Goal: Check status: Check status

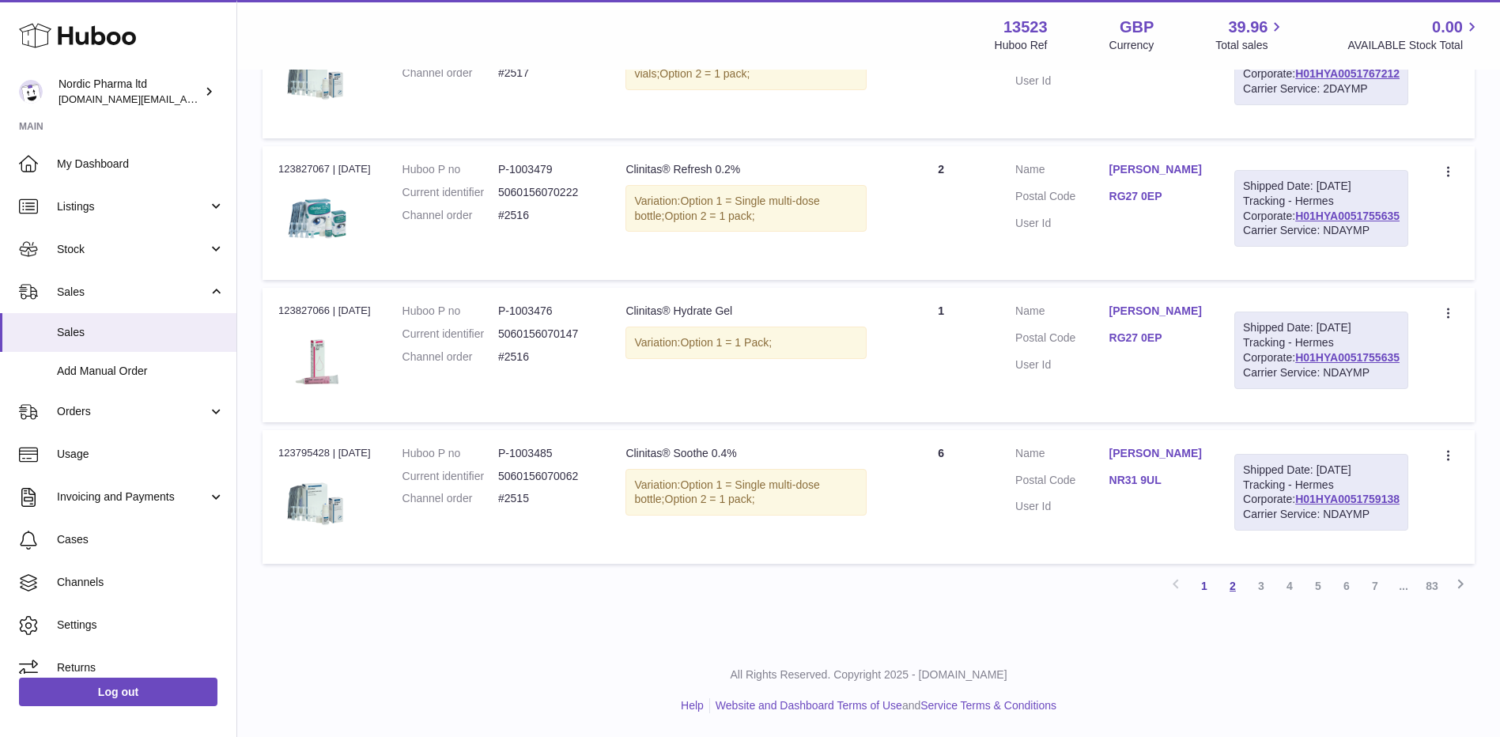
click at [1194, 584] on link "2" at bounding box center [1233, 586] width 28 height 28
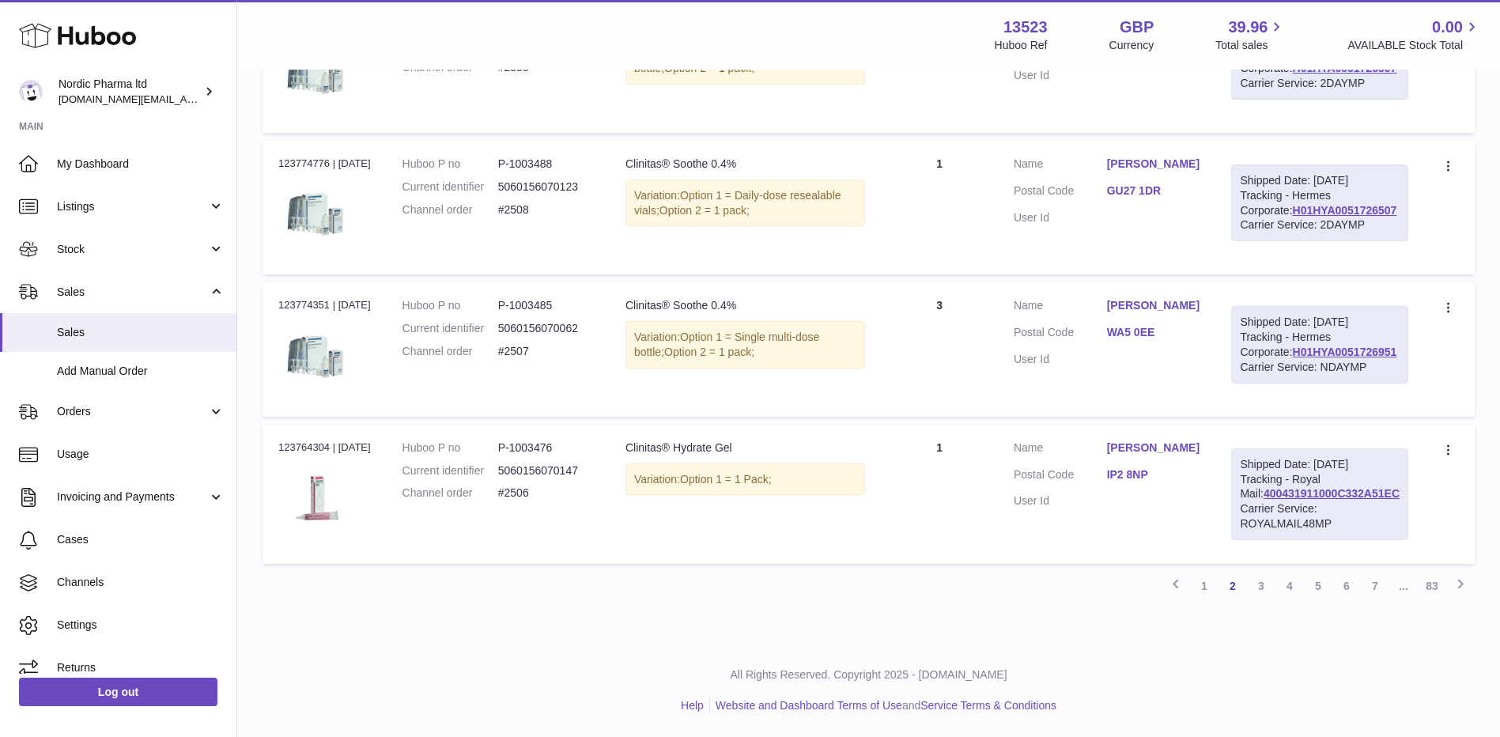
scroll to position [1426, 0]
click at [1194, 590] on link "3" at bounding box center [1261, 586] width 28 height 28
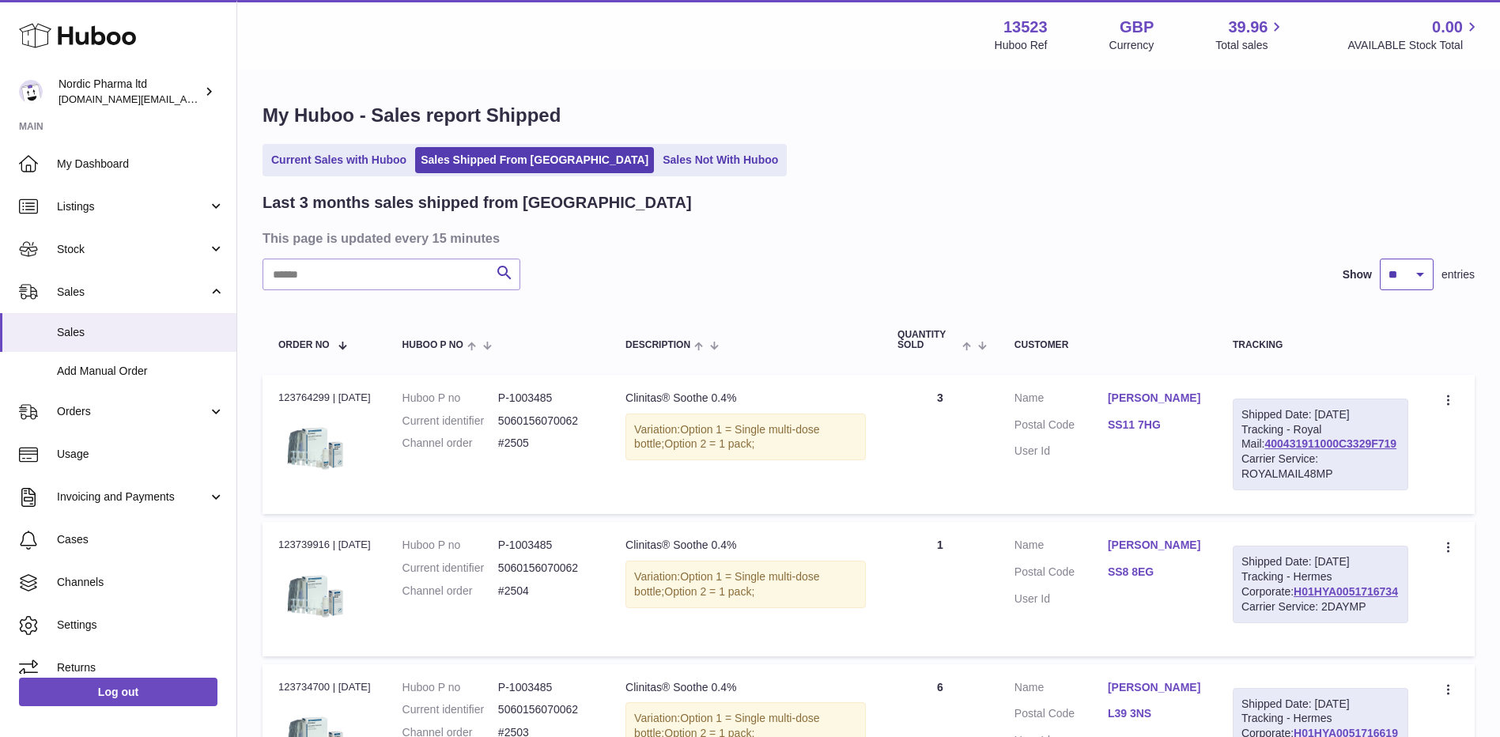
click at [1194, 280] on select "** ** **" at bounding box center [1407, 275] width 54 height 32
select select "**"
click at [1194, 259] on select "** ** **" at bounding box center [1407, 275] width 54 height 32
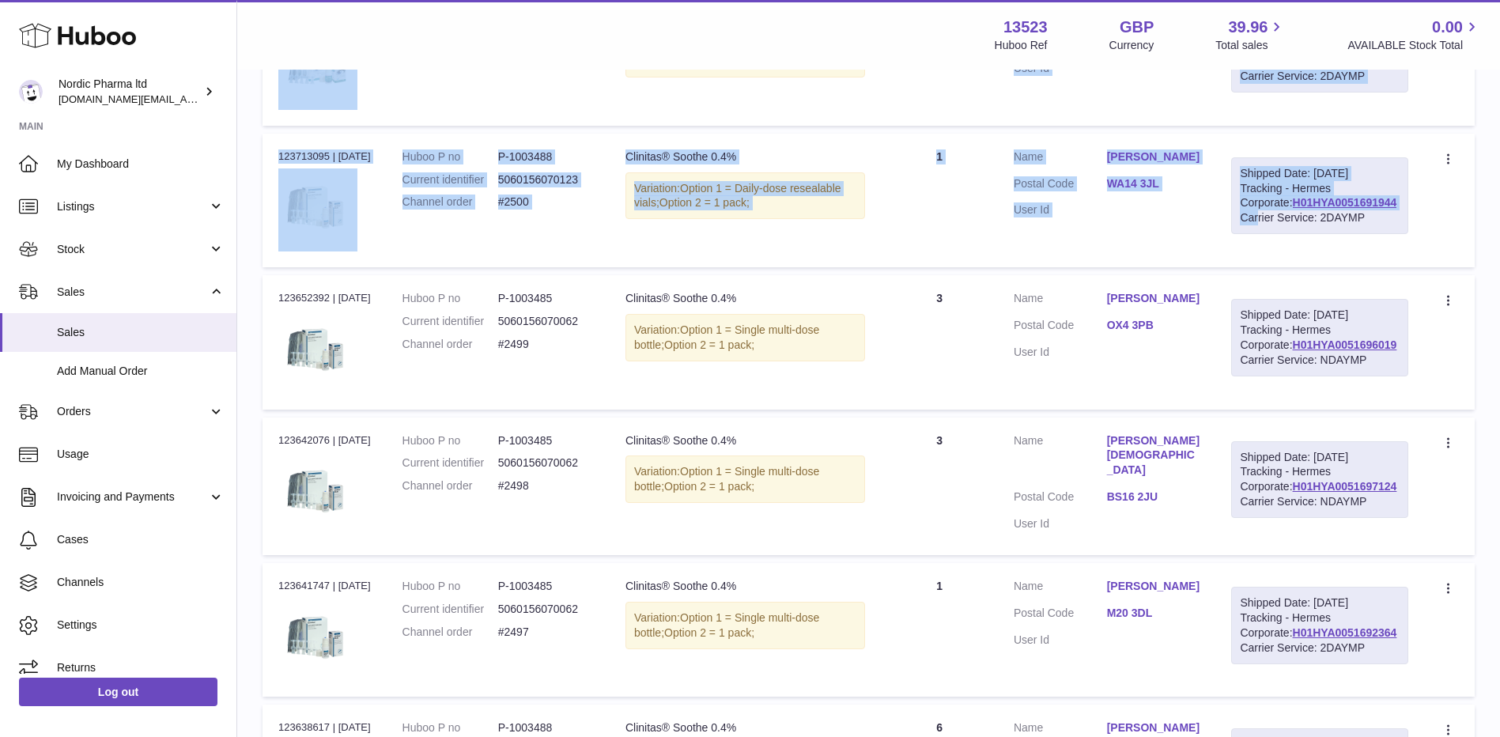
scroll to position [3871, 0]
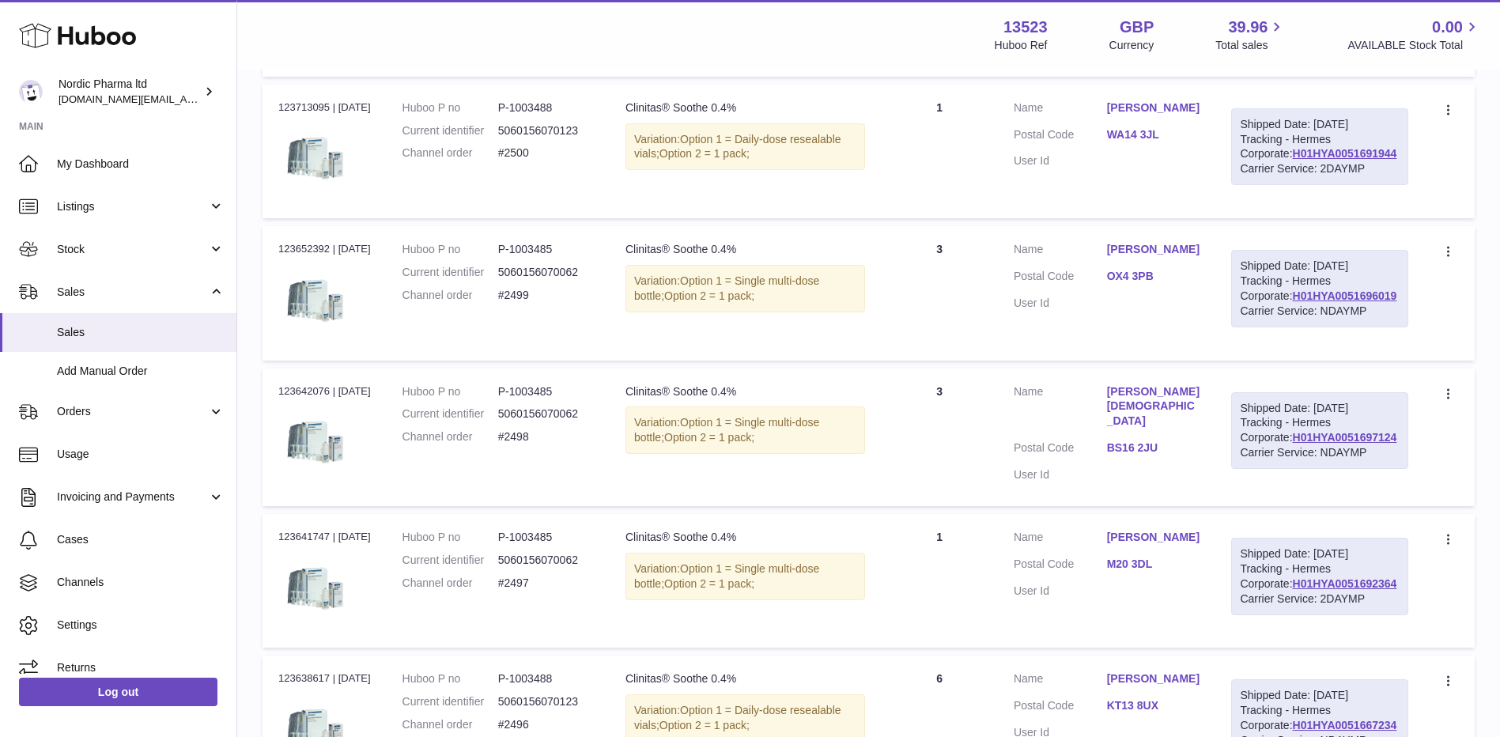
drag, startPoint x: 277, startPoint y: 255, endPoint x: 1404, endPoint y: 371, distance: 1133.5
click at [1194, 371] on tbody "Order no 123895541 | 1st Sep Huboo P no P-1003488 Current identifier 5060156070…" at bounding box center [869, 66] width 1212 height 7124
copy tbody "123840379 | 31st Aug Huboo P no P-1003488 Current identifier 5060156070123 Chan…"
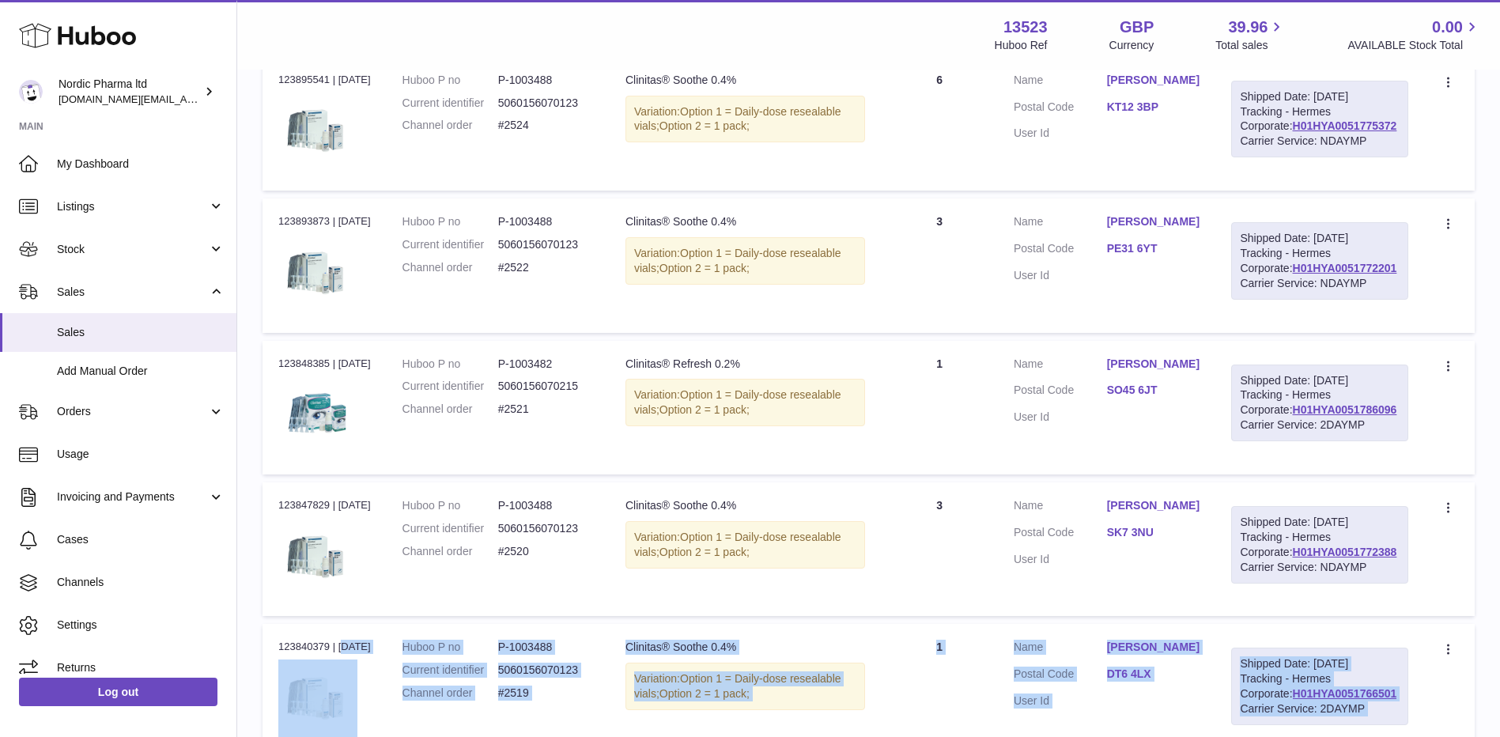
scroll to position [0, 0]
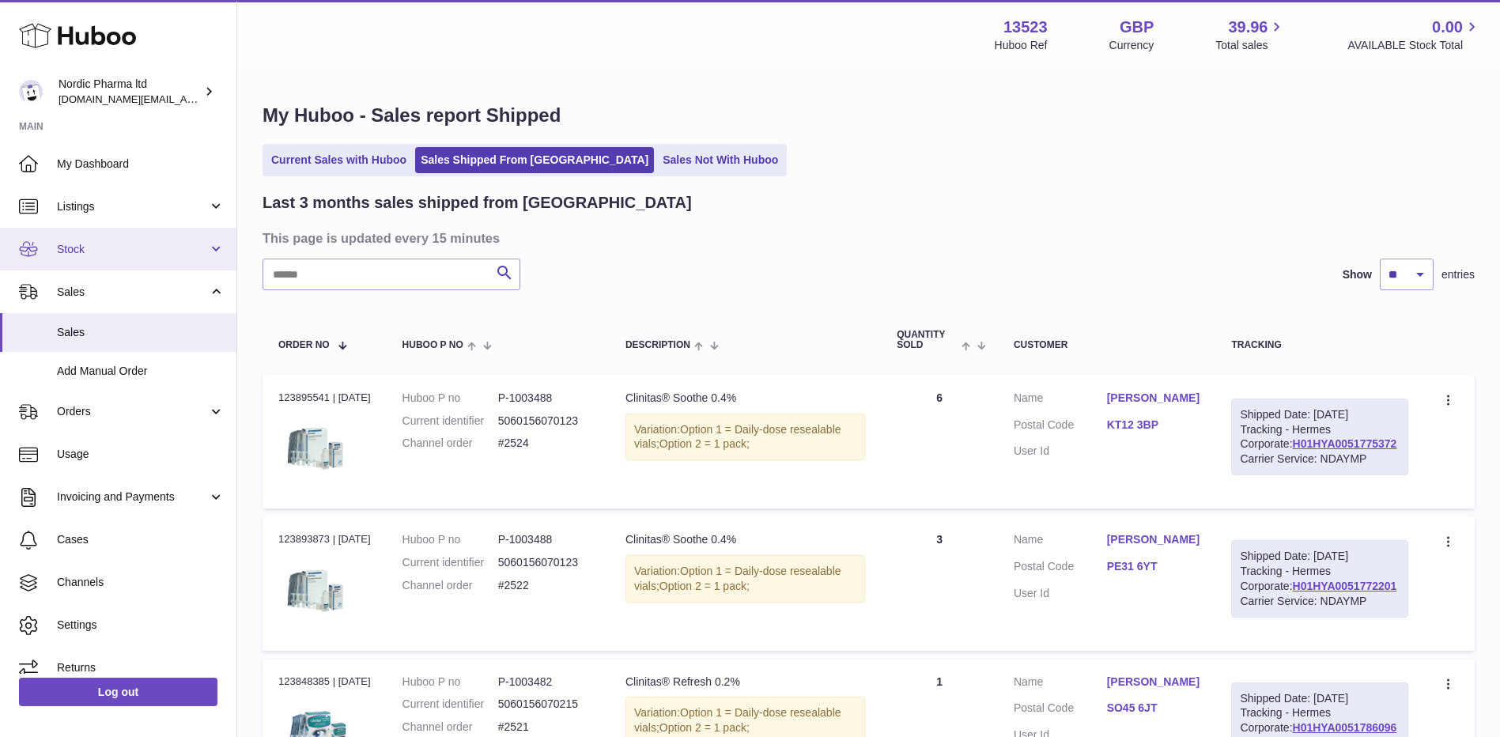
click at [206, 240] on link "Stock" at bounding box center [118, 249] width 236 height 43
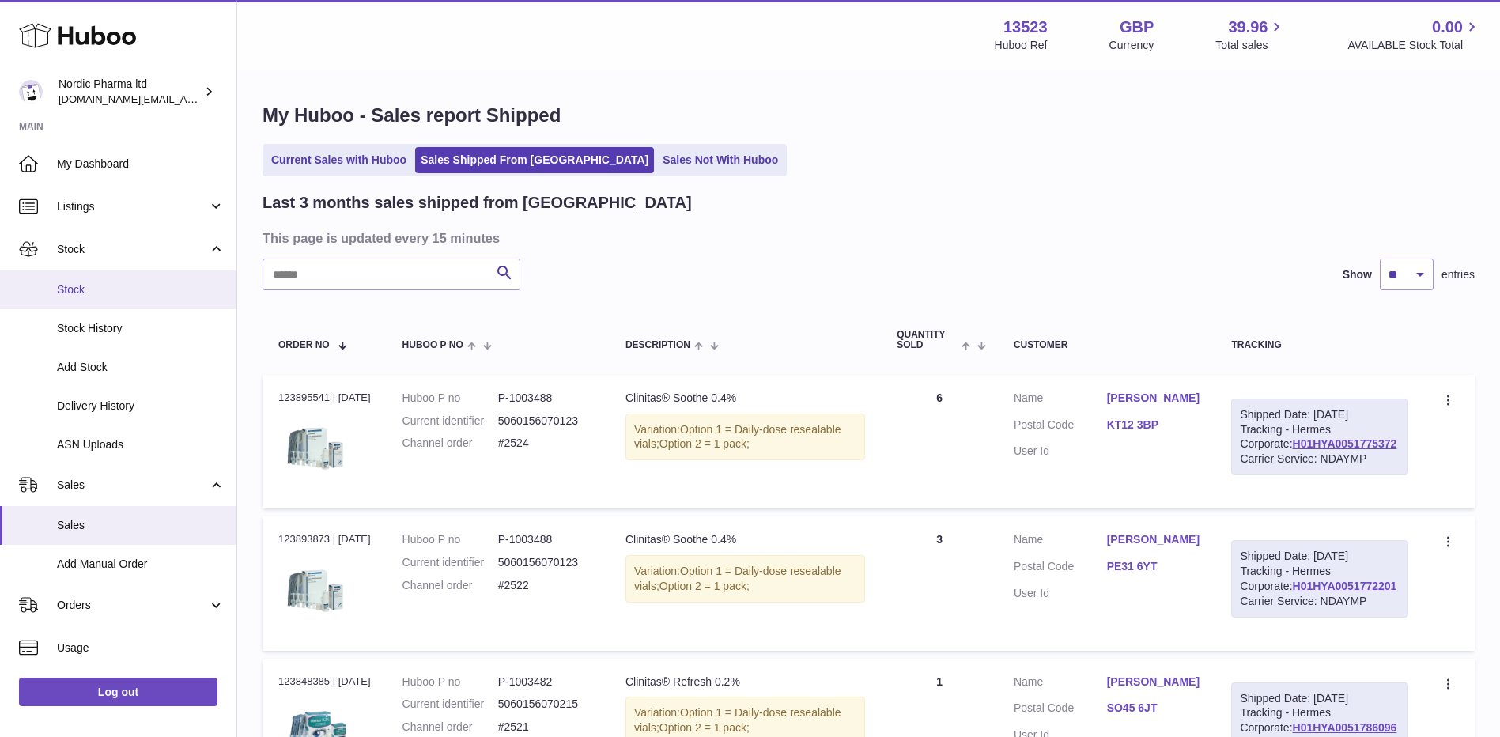
click at [93, 295] on span "Stock" at bounding box center [141, 289] width 168 height 15
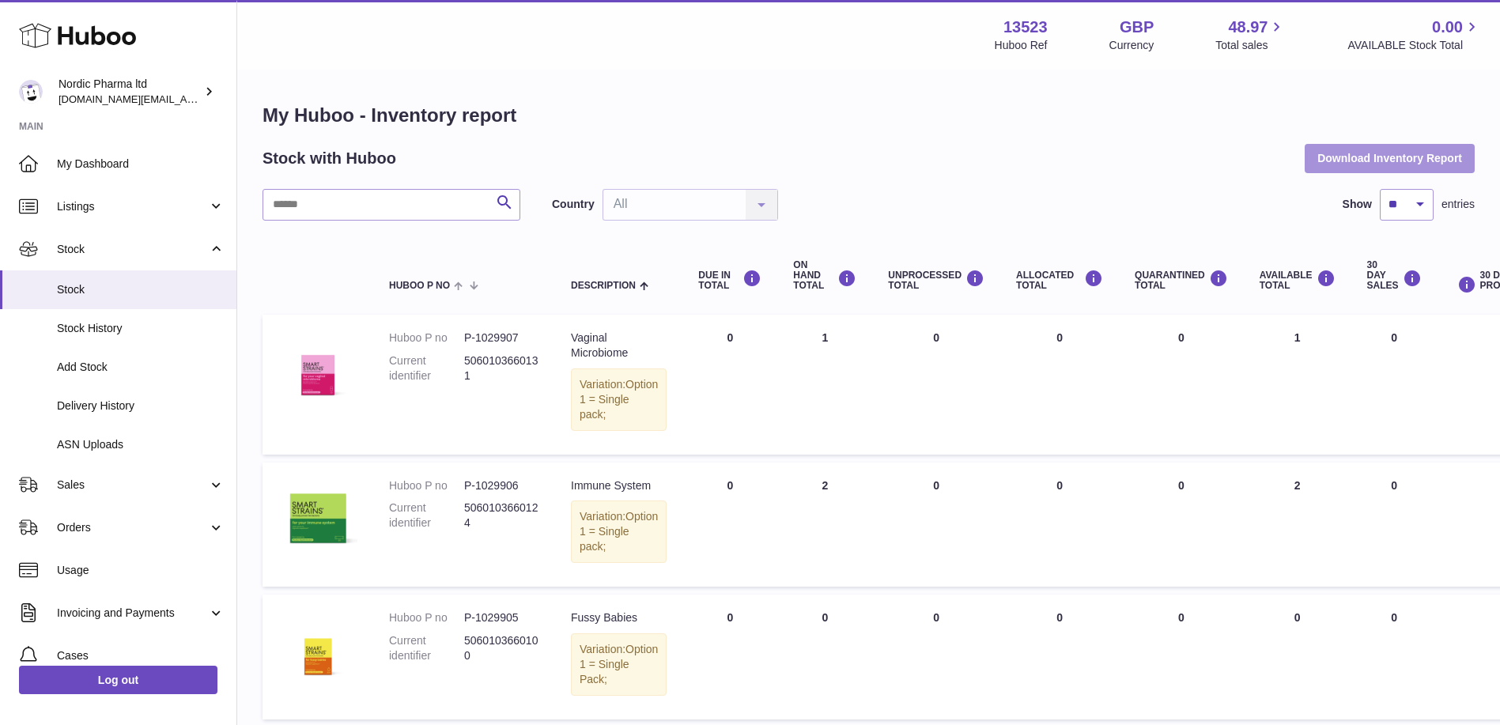
click at [1363, 160] on button "Download Inventory Report" at bounding box center [1390, 158] width 170 height 28
click at [779, 107] on h1 "My Huboo - Inventory report" at bounding box center [869, 115] width 1212 height 25
click at [1410, 204] on select "** ** ** ***" at bounding box center [1407, 205] width 54 height 32
select select "***"
click at [1380, 189] on select "** ** ** ***" at bounding box center [1407, 205] width 54 height 32
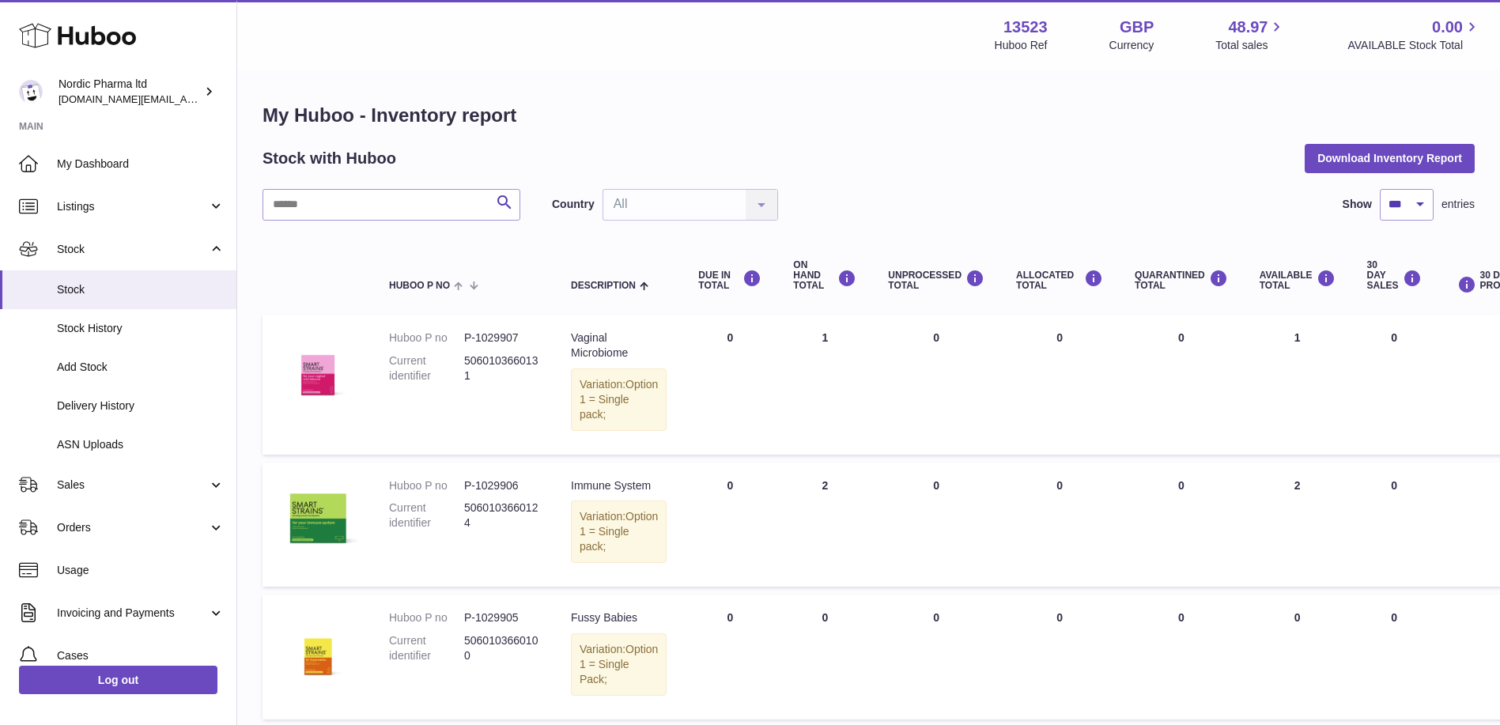
click at [776, 206] on div "Country All All No elements found. Consider changing the search query. List is …" at bounding box center [665, 205] width 226 height 32
click at [98, 329] on span "Stock History" at bounding box center [141, 328] width 168 height 15
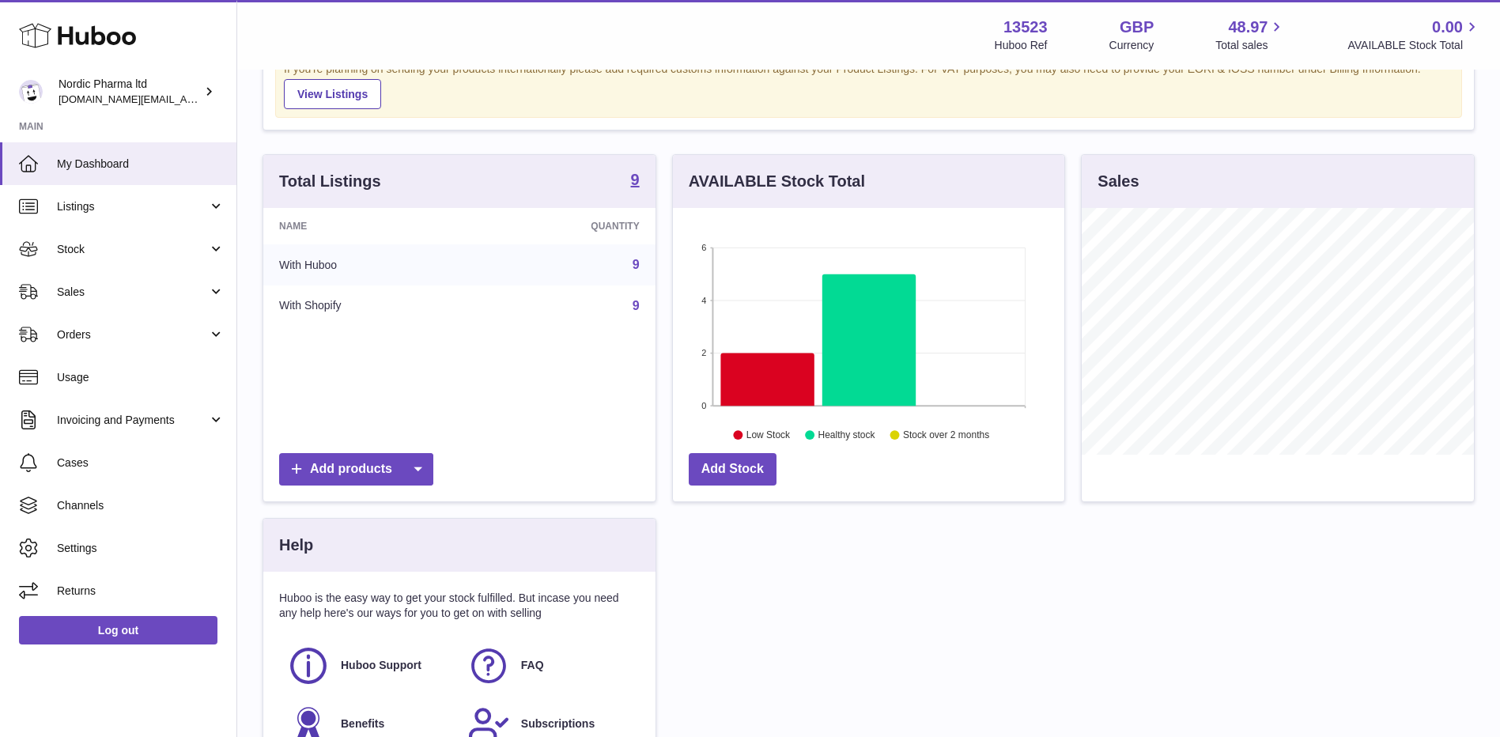
scroll to position [255, 0]
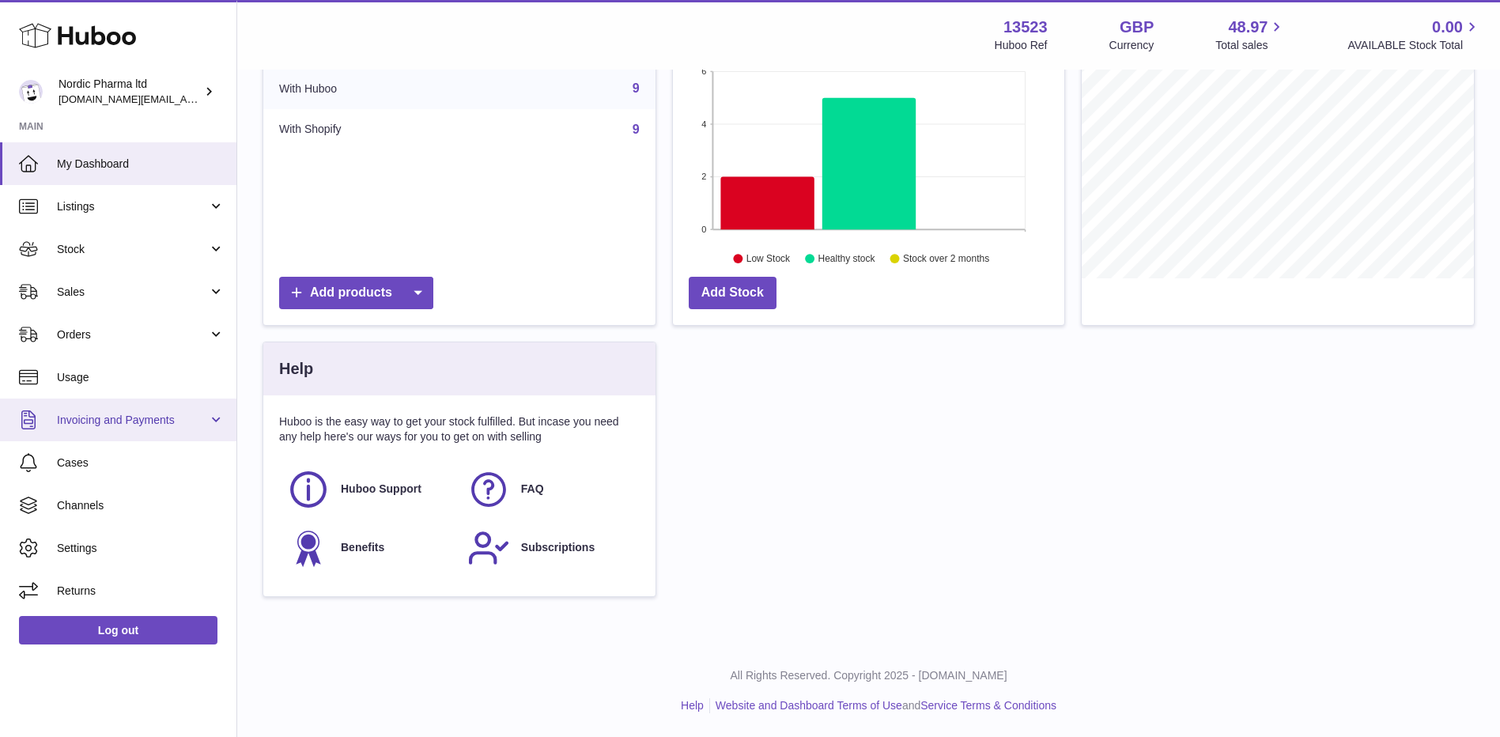
click at [213, 422] on link "Invoicing and Payments" at bounding box center [118, 420] width 236 height 43
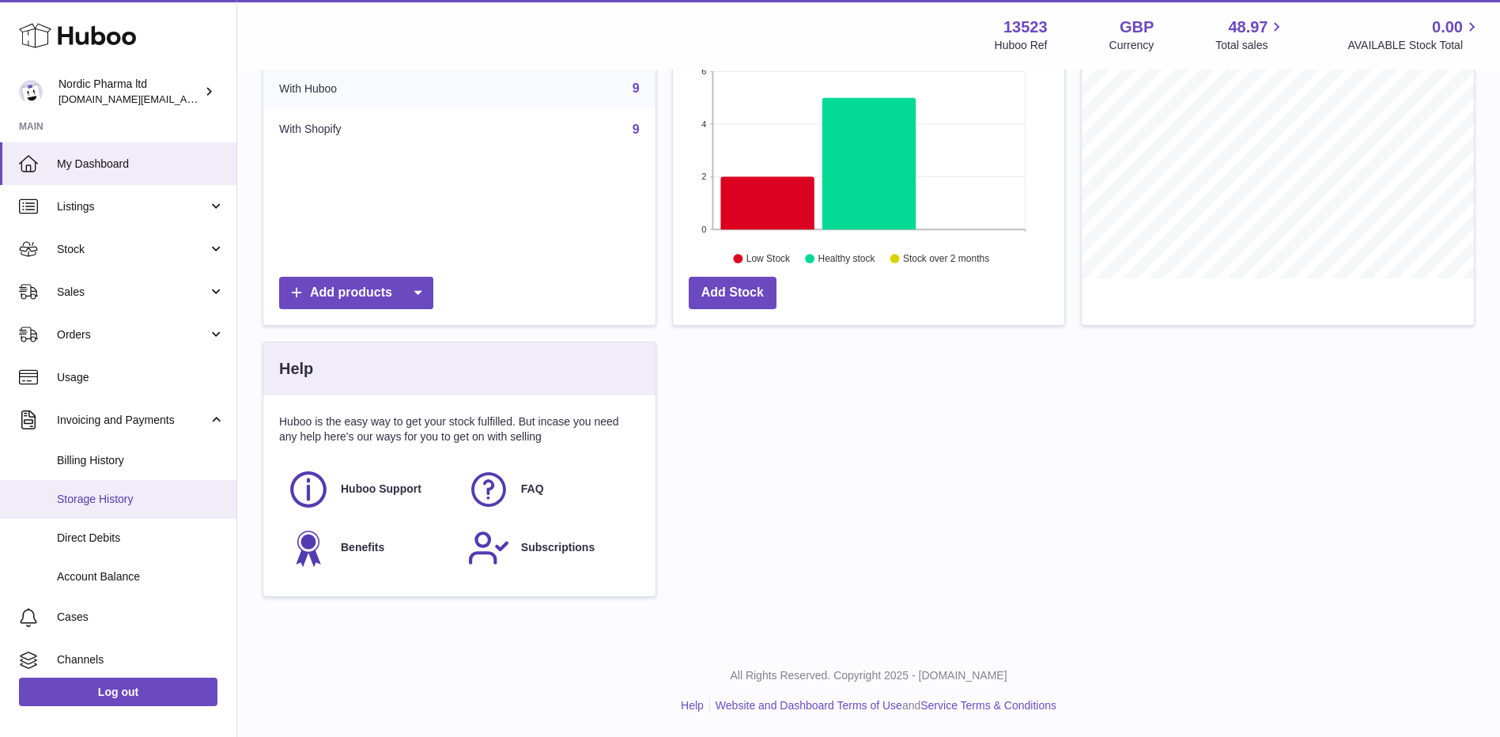
click at [106, 492] on span "Storage History" at bounding box center [141, 499] width 168 height 15
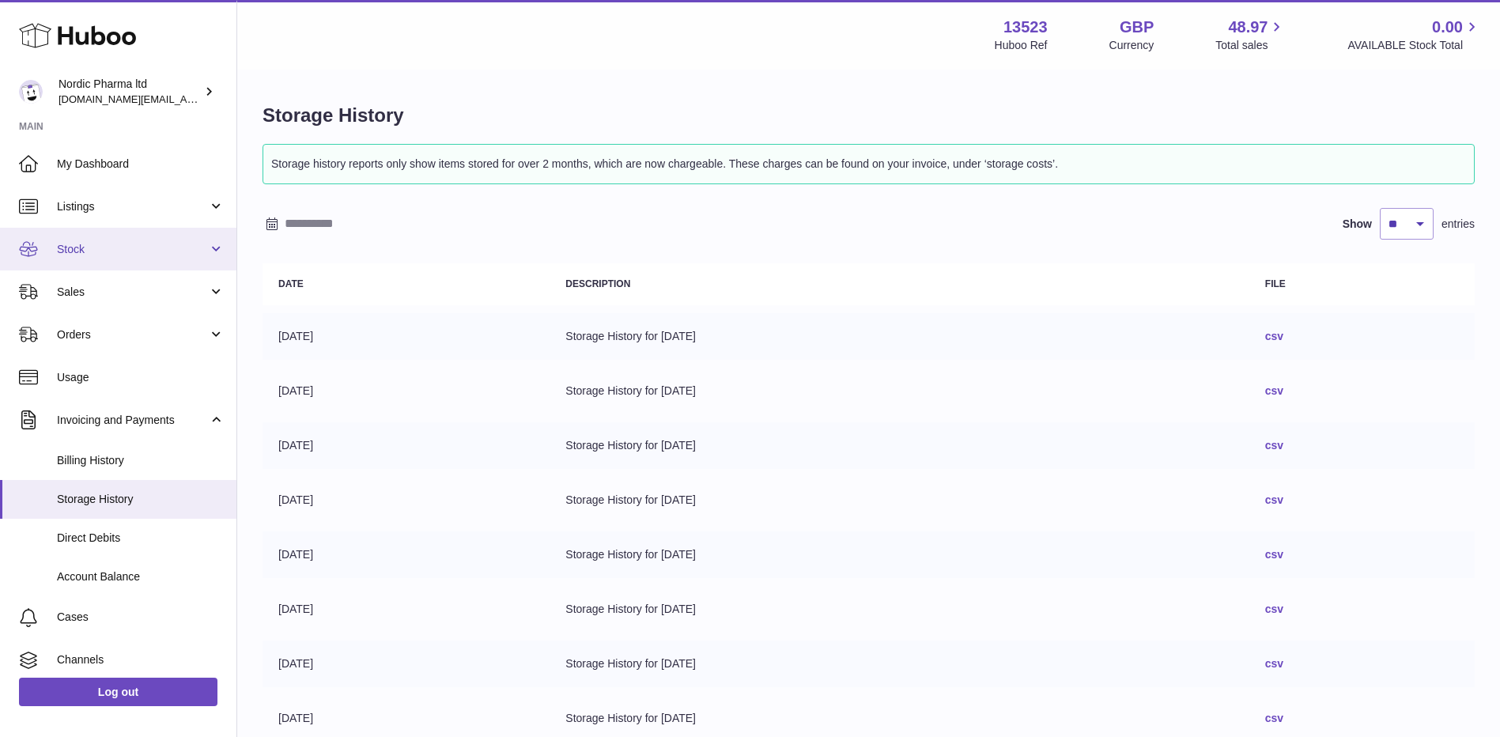
click at [200, 248] on span "Stock" at bounding box center [132, 249] width 151 height 15
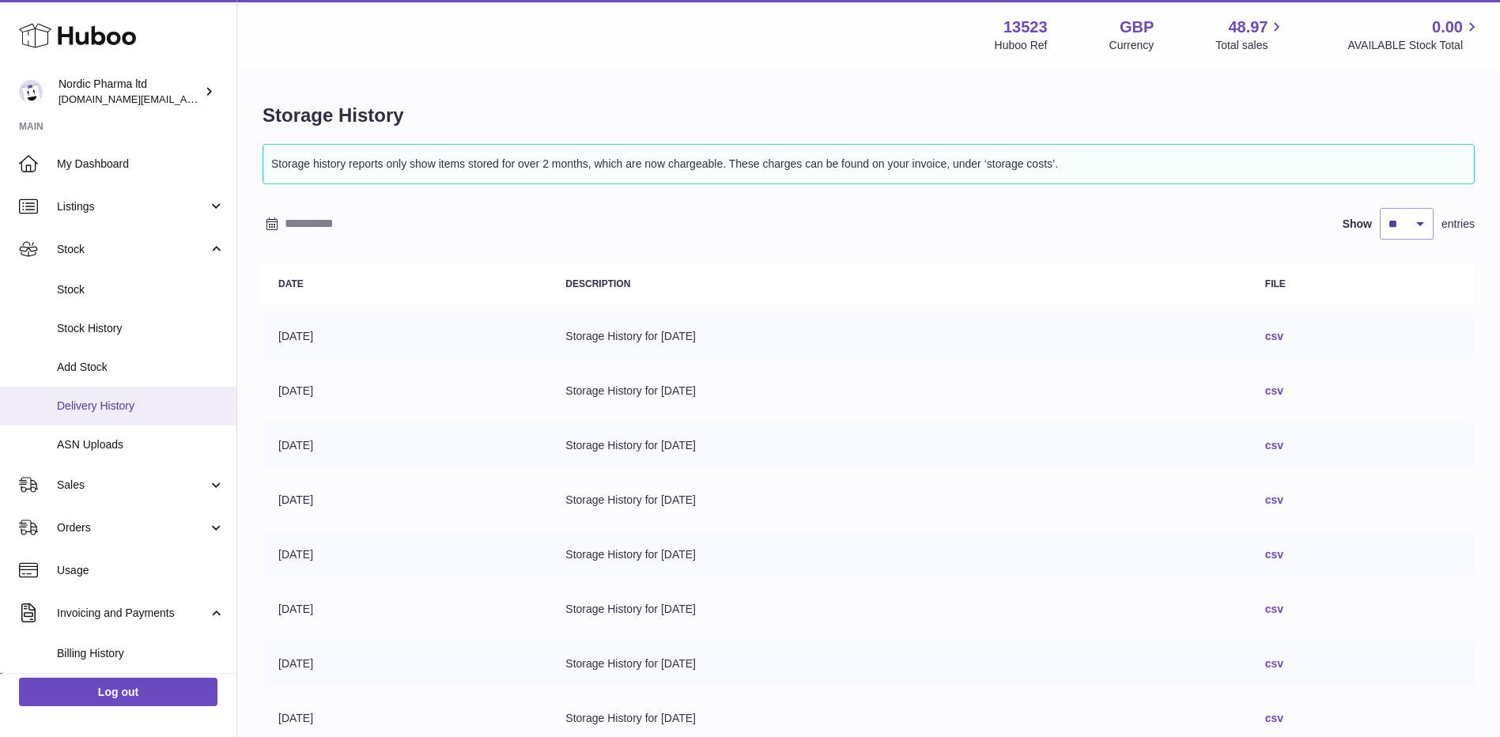
click at [95, 409] on span "Delivery History" at bounding box center [141, 406] width 168 height 15
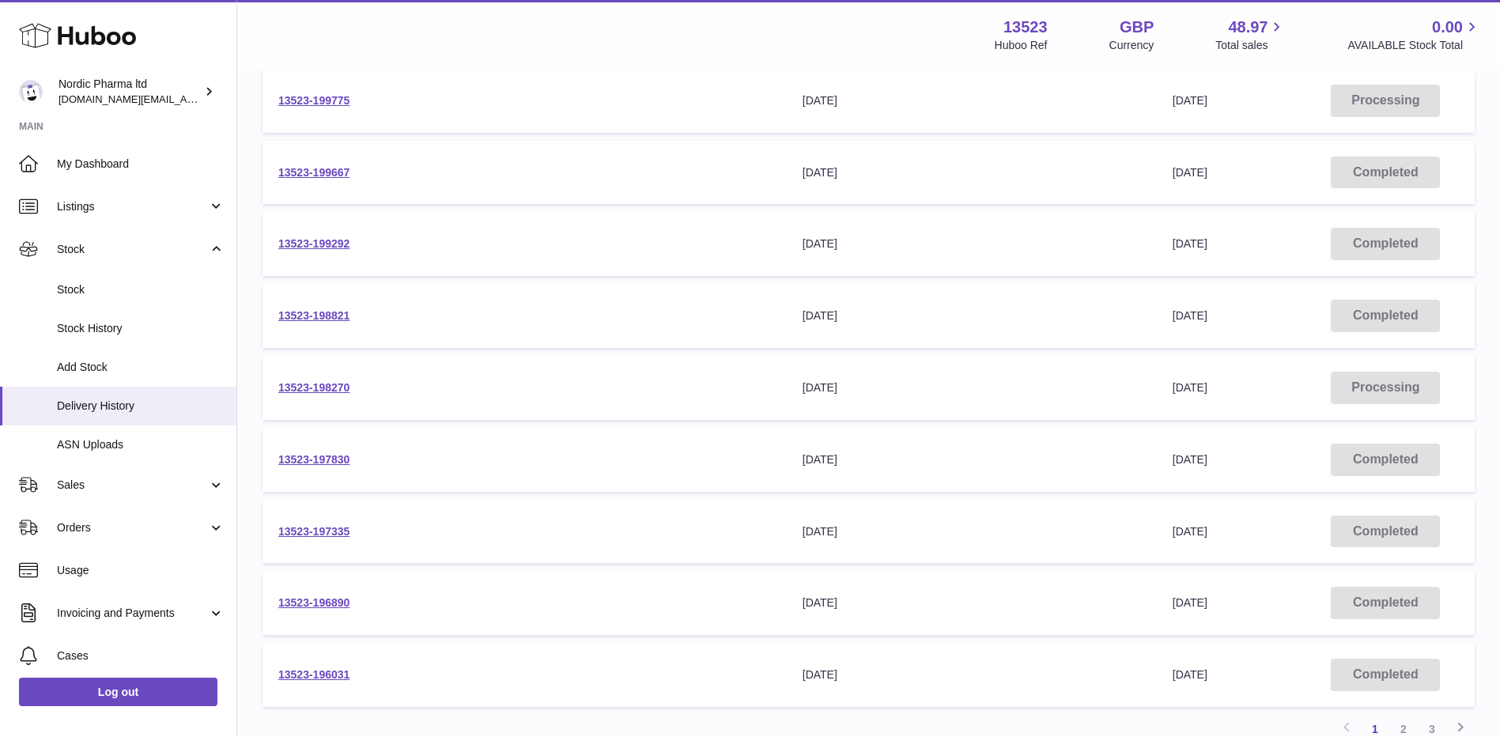
scroll to position [158, 0]
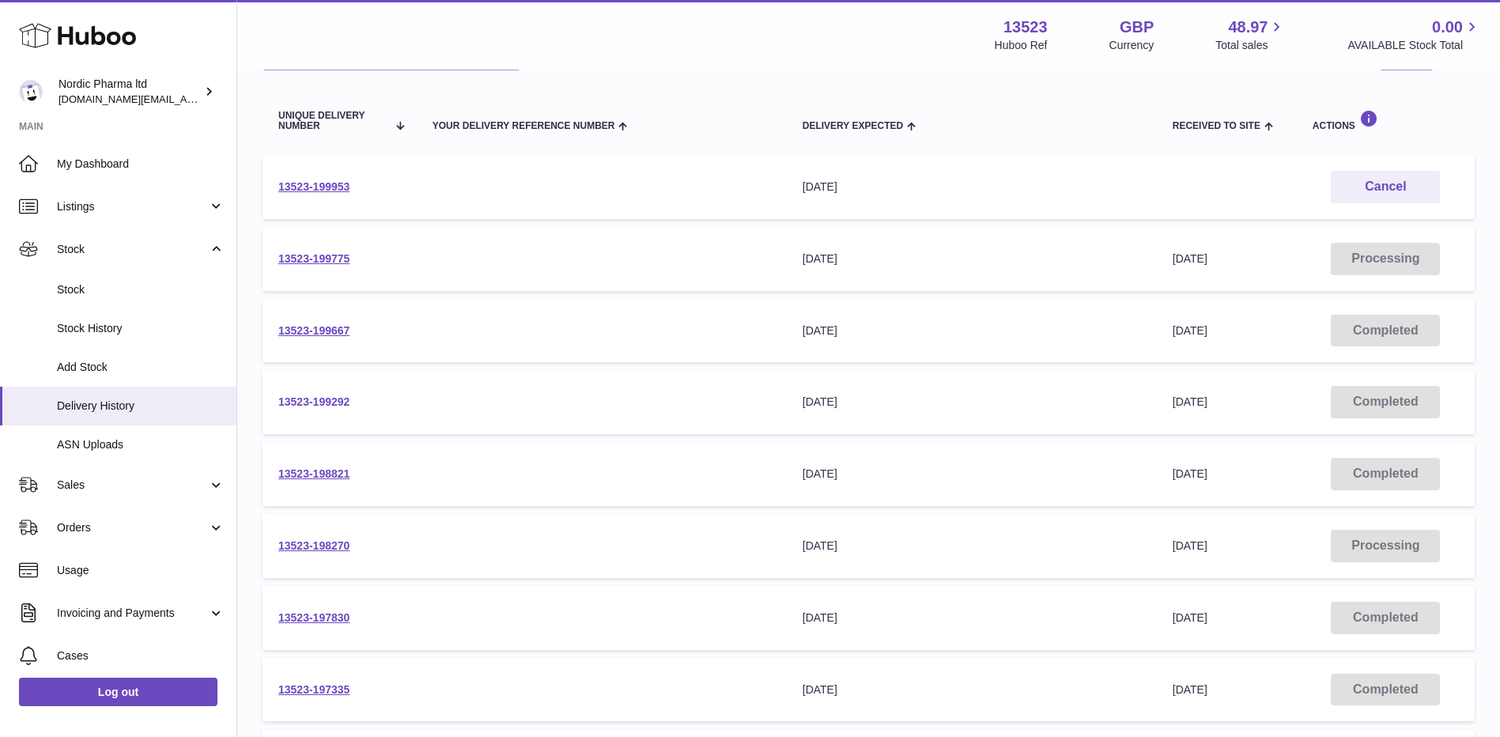
click at [321, 401] on link "13523-199292" at bounding box center [313, 401] width 71 height 13
drag, startPoint x: 305, startPoint y: 543, endPoint x: 315, endPoint y: 549, distance: 11.0
click at [305, 543] on link "13523-198270" at bounding box center [313, 545] width 71 height 13
click at [329, 470] on link "13523-198821" at bounding box center [313, 473] width 71 height 13
click at [327, 404] on link "13523-199292" at bounding box center [313, 401] width 71 height 13
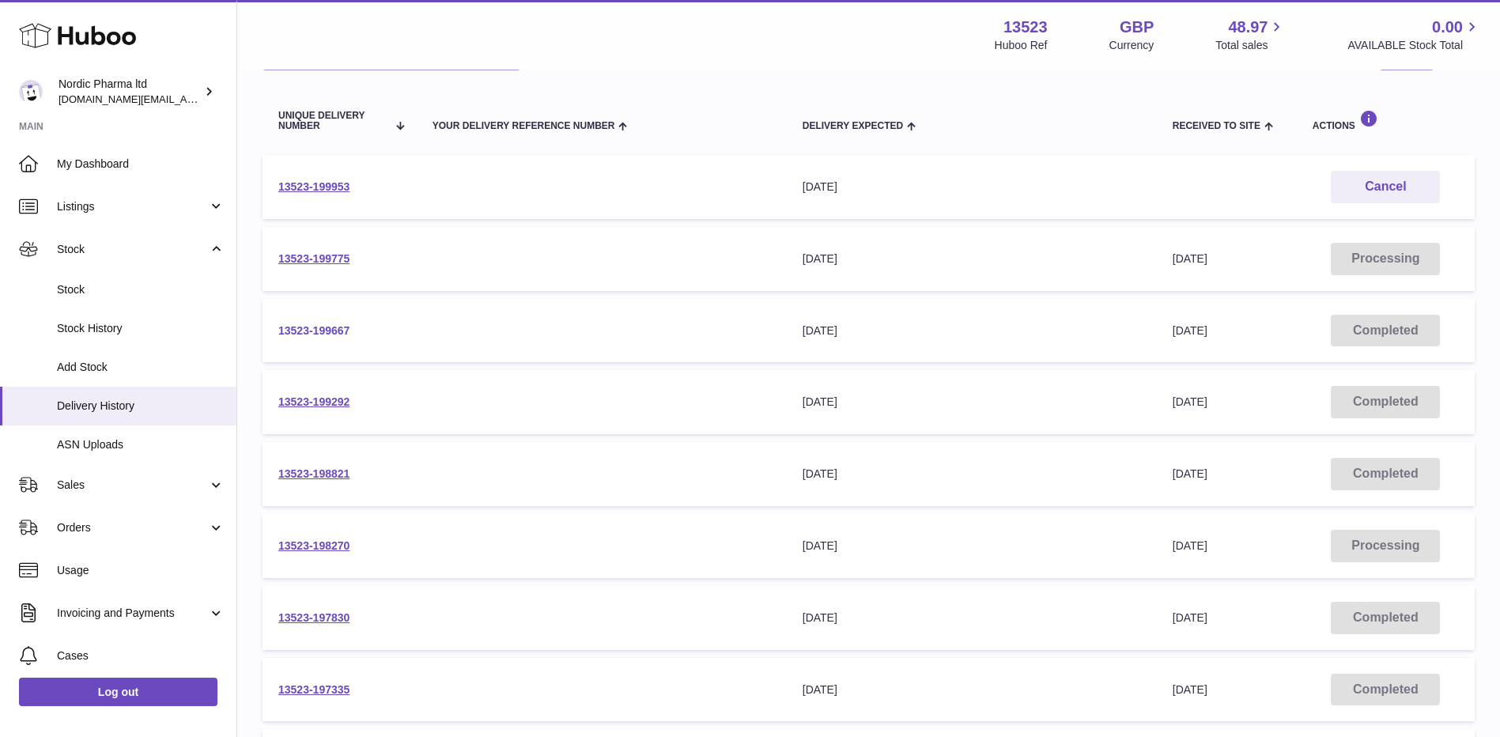
click at [329, 330] on link "13523-199667" at bounding box center [313, 330] width 71 height 13
click at [300, 255] on link "13523-199775" at bounding box center [313, 258] width 71 height 13
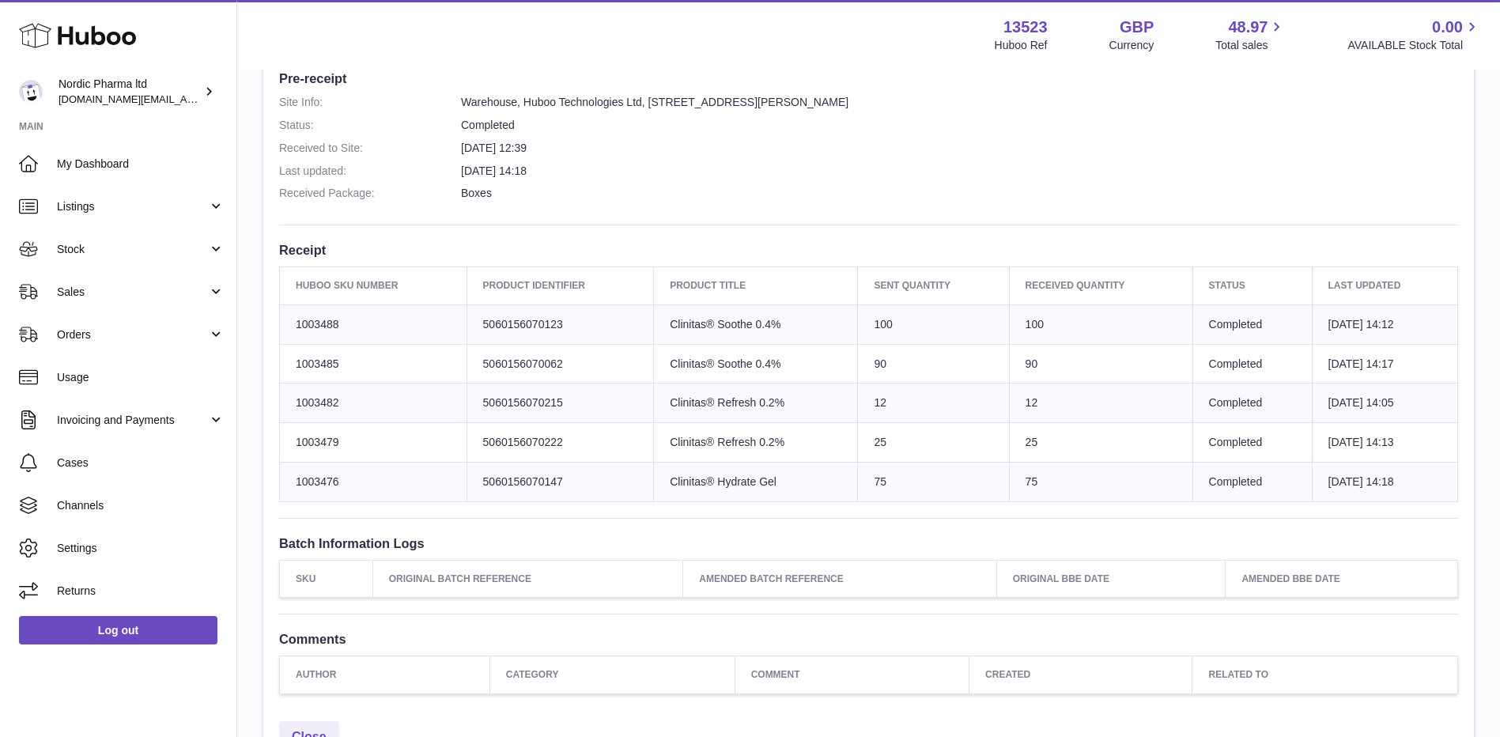
scroll to position [402, 0]
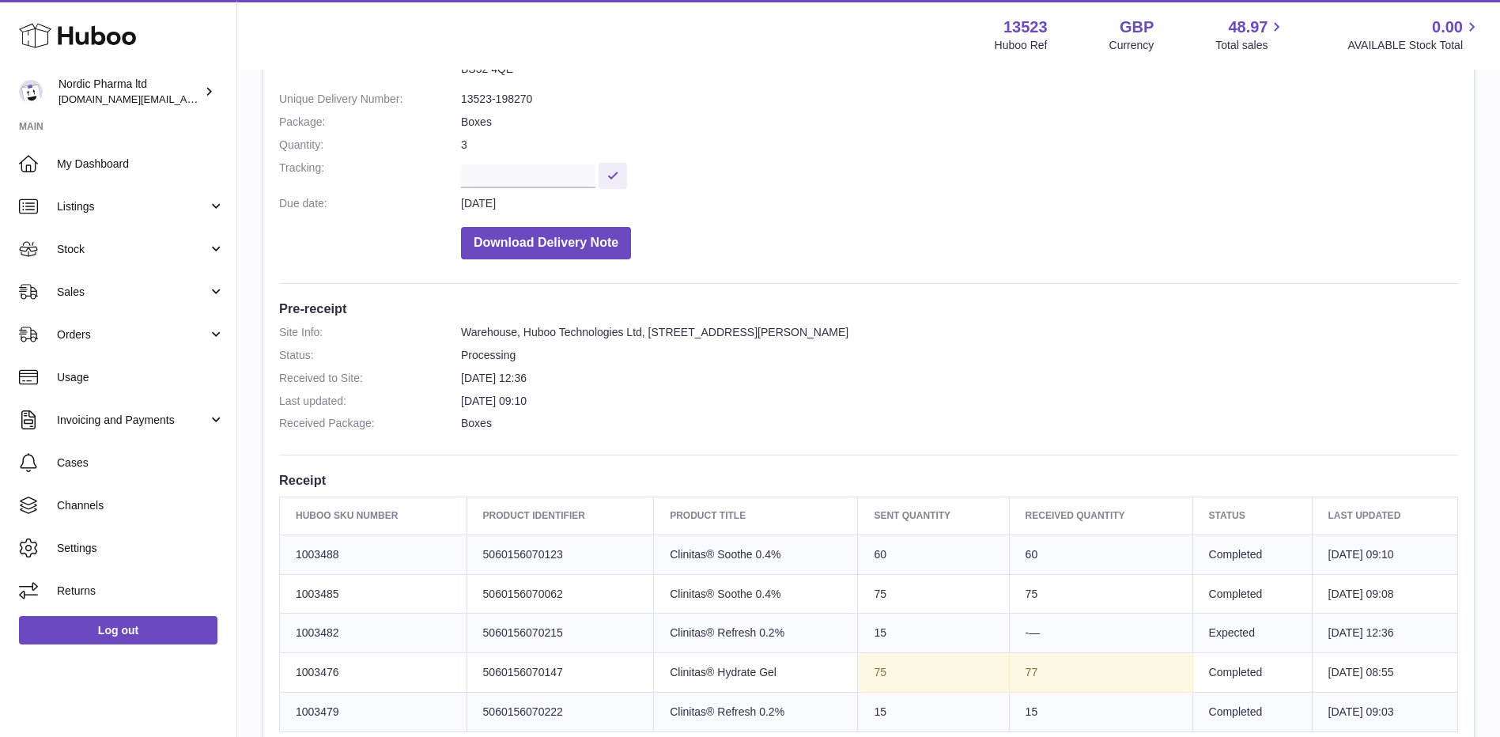
scroll to position [316, 0]
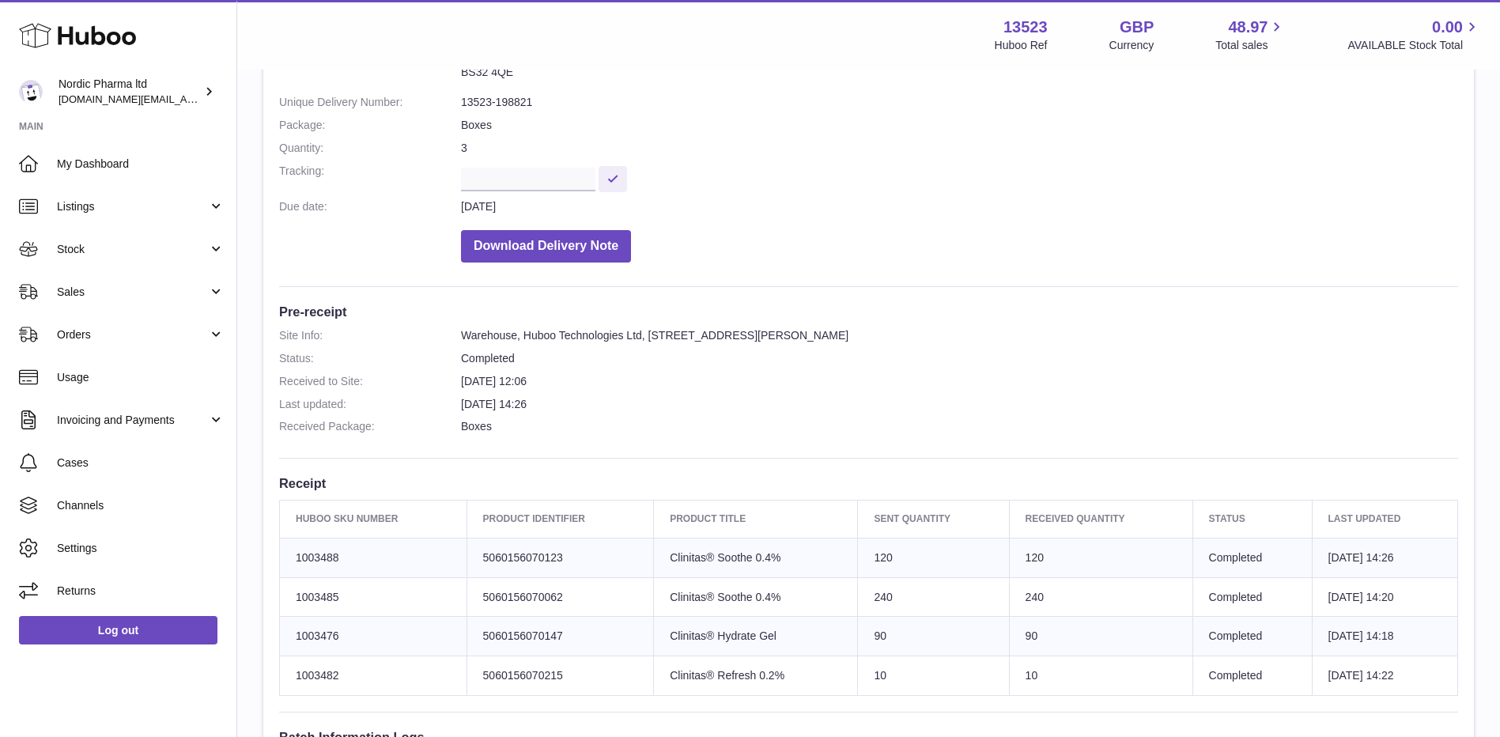
scroll to position [316, 0]
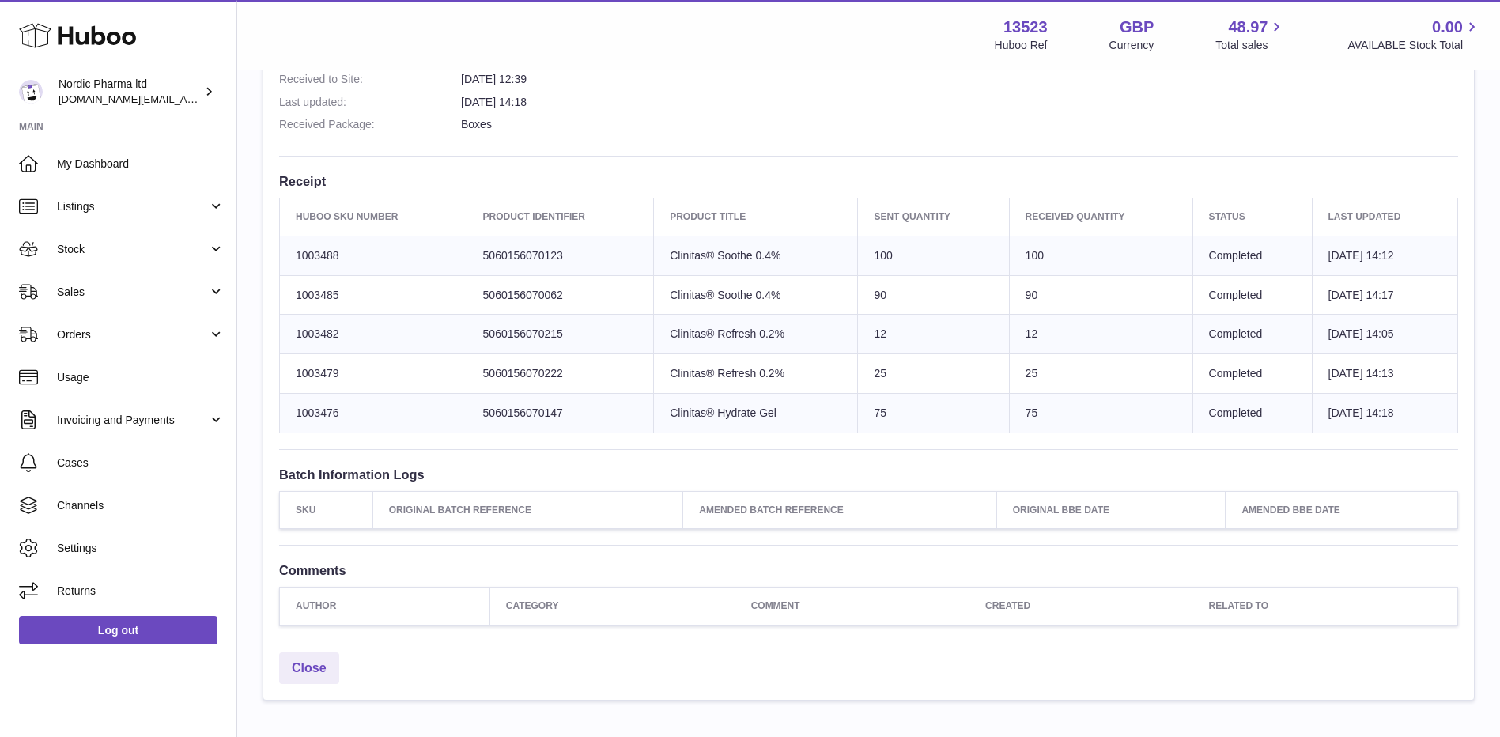
scroll to position [474, 0]
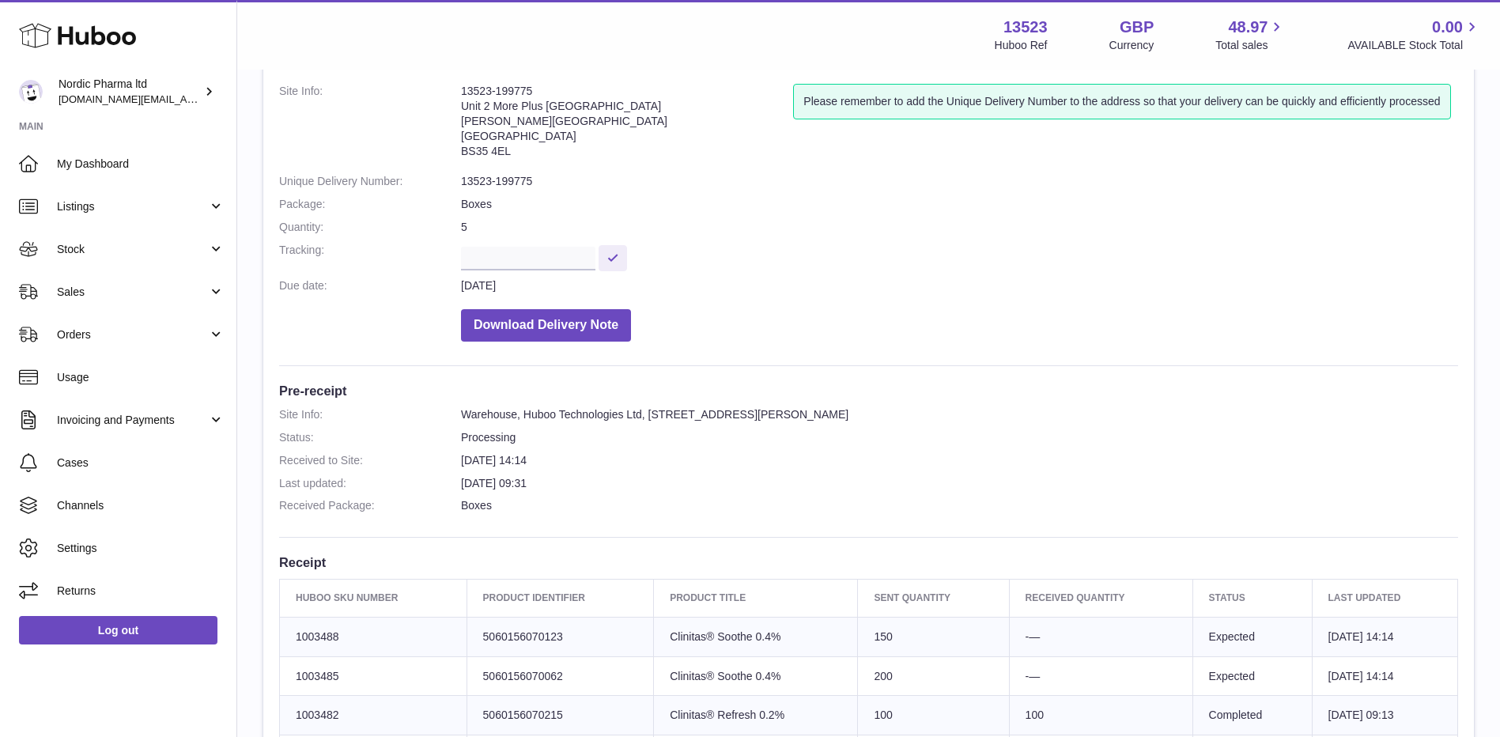
scroll to position [316, 0]
